Goal: Information Seeking & Learning: Learn about a topic

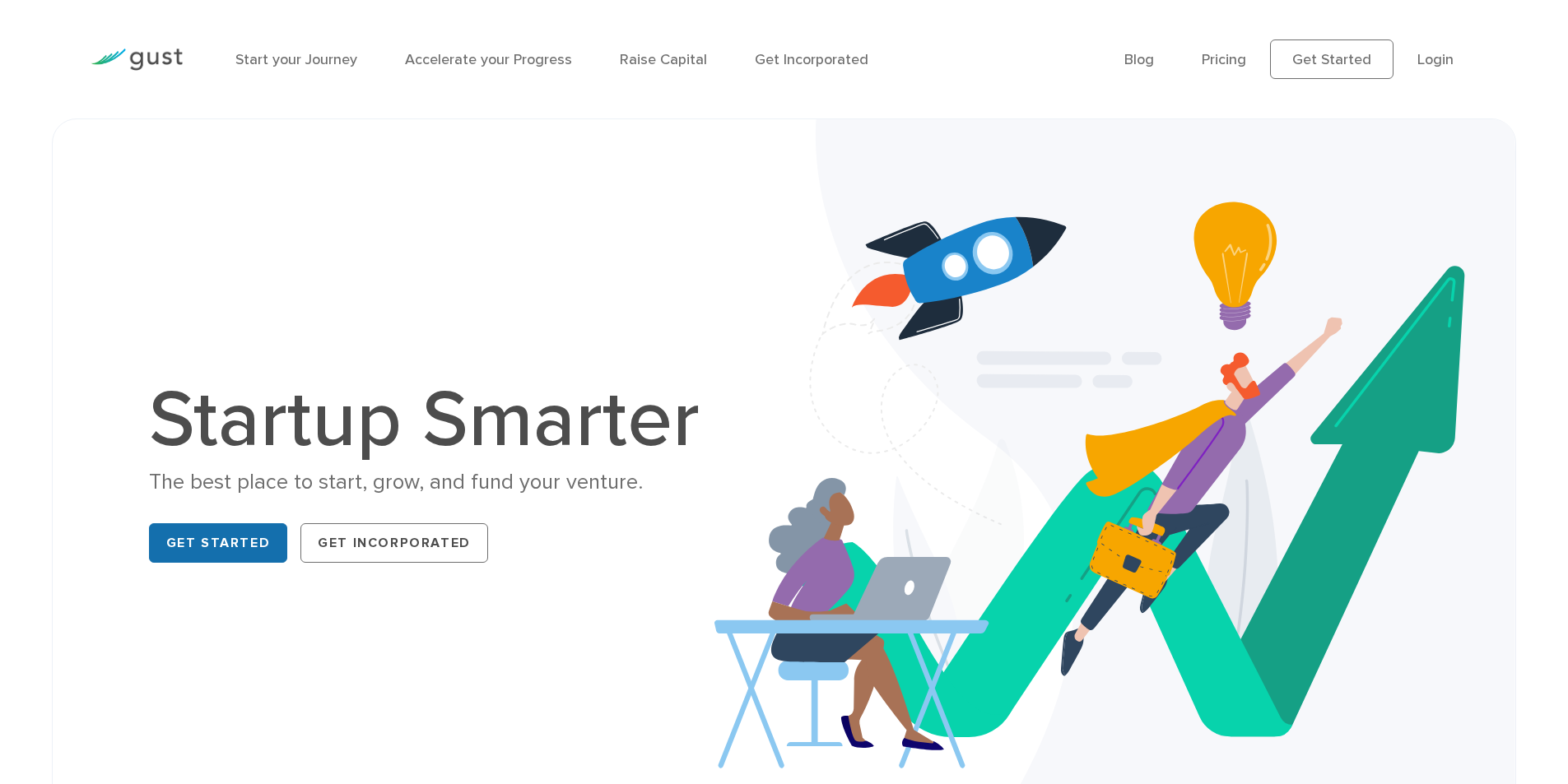
click at [239, 543] on link "Get Started" at bounding box center [219, 543] width 139 height 40
click at [636, 69] on li "Raise Capital" at bounding box center [663, 60] width 88 height 22
click at [637, 61] on link "Raise Capital" at bounding box center [663, 59] width 88 height 17
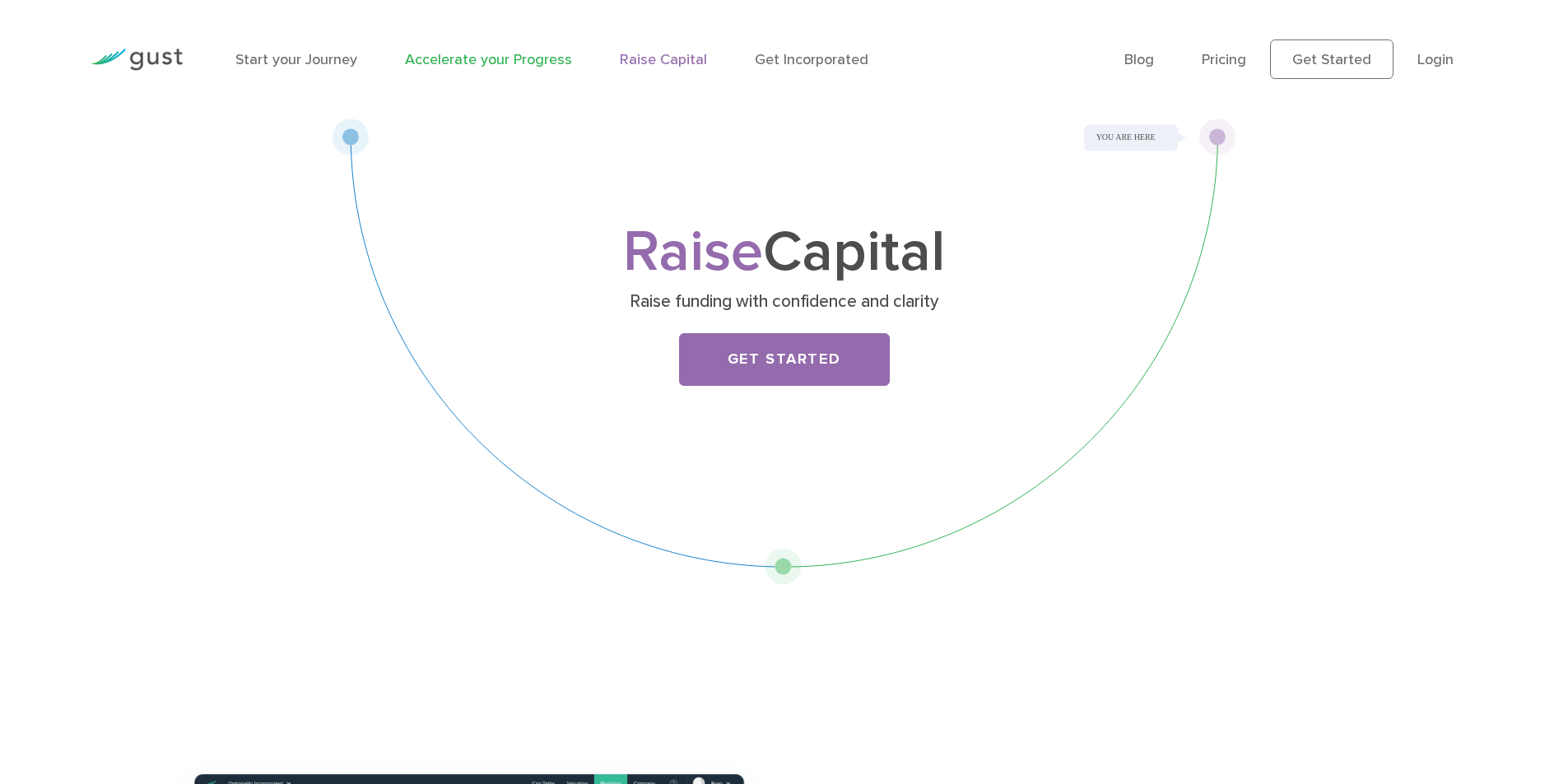
click at [504, 55] on link "Accelerate your Progress" at bounding box center [488, 59] width 167 height 17
